Goal: Find specific page/section: Find specific page/section

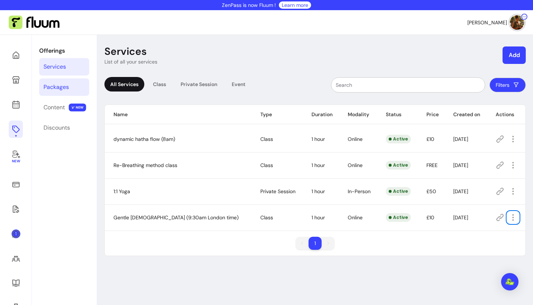
scroll to position [35, 0]
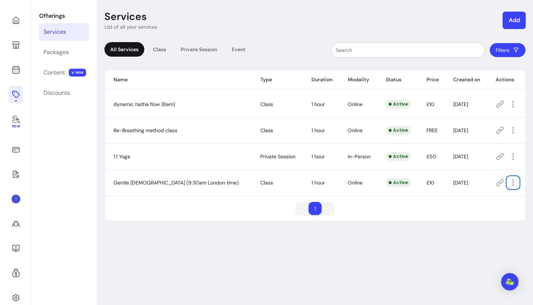
click at [48, 25] on link "Services" at bounding box center [64, 31] width 50 height 17
click at [21, 20] on link at bounding box center [16, 20] width 14 height 17
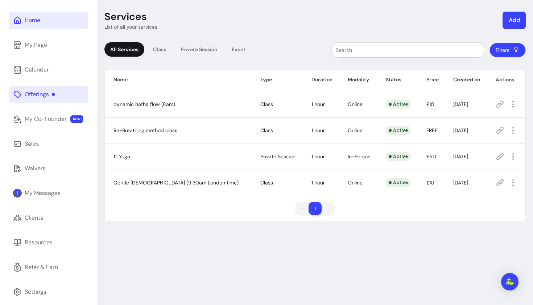
click at [50, 23] on link "Home" at bounding box center [48, 20] width 79 height 17
